Goal: Transaction & Acquisition: Download file/media

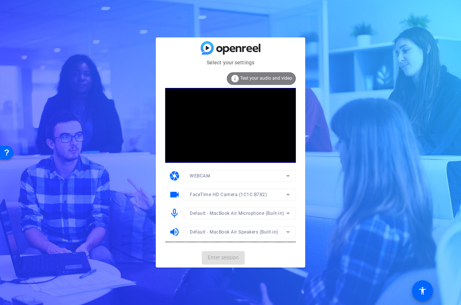
click at [225, 258] on mat-card-actions "Enter session" at bounding box center [231, 257] width 150 height 19
click at [225, 258] on span "Enter session" at bounding box center [223, 257] width 31 height 8
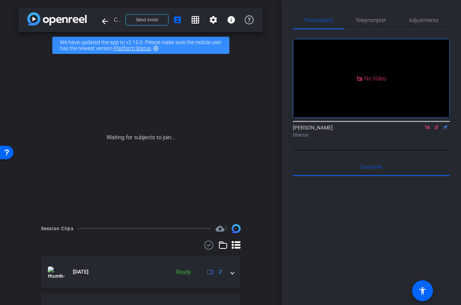
scroll to position [49, 0]
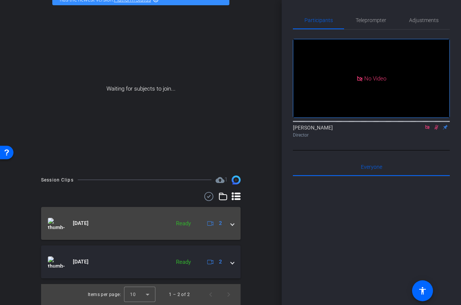
click at [232, 224] on span at bounding box center [232, 223] width 3 height 8
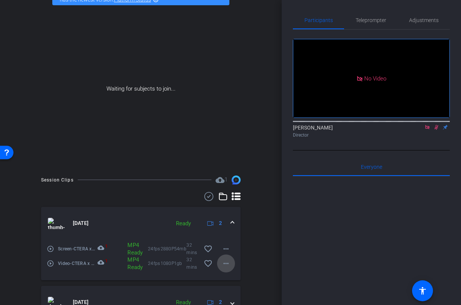
click at [225, 262] on mat-icon "more_horiz" at bounding box center [226, 263] width 9 height 9
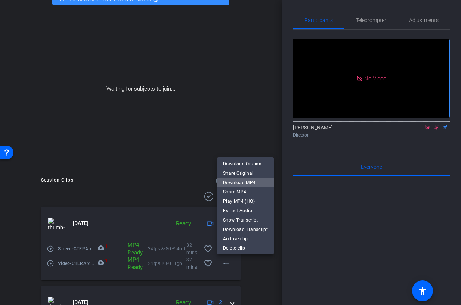
click at [248, 180] on span "Download MP4" at bounding box center [245, 182] width 45 height 9
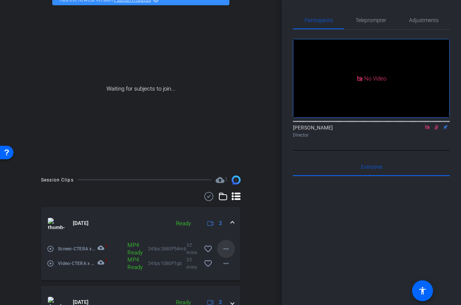
click at [227, 246] on mat-icon "more_horiz" at bounding box center [226, 248] width 9 height 9
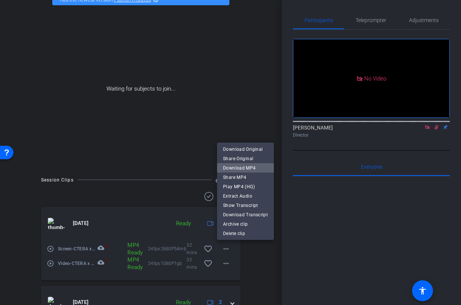
click at [254, 165] on span "Download MP4" at bounding box center [245, 167] width 45 height 9
